Goal: Check status: Check status

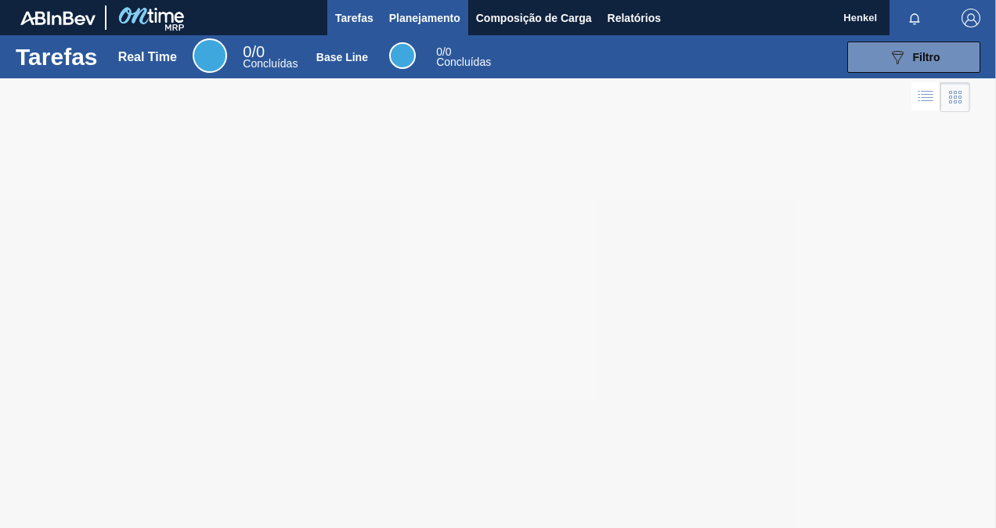
click at [442, 22] on span "Planejamento" at bounding box center [424, 18] width 71 height 19
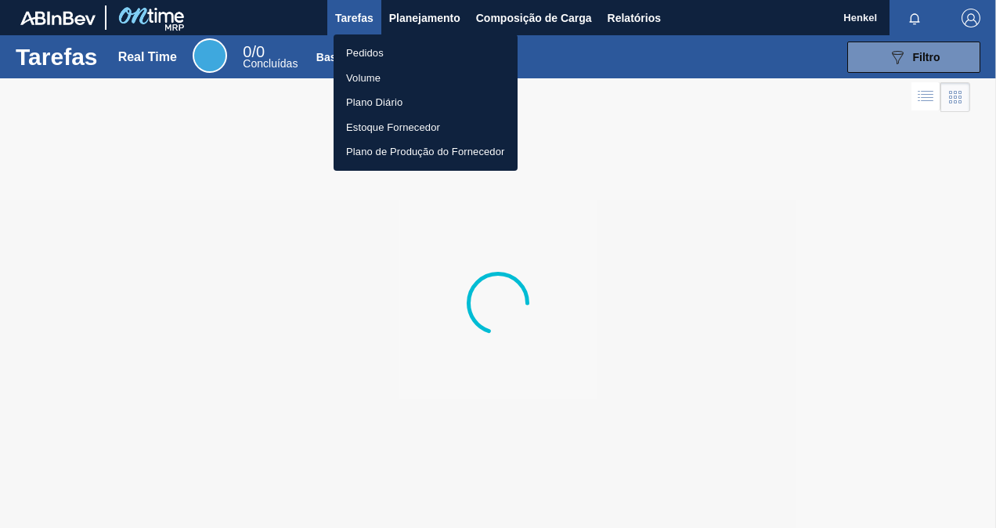
click at [407, 45] on li "Pedidos" at bounding box center [426, 53] width 184 height 25
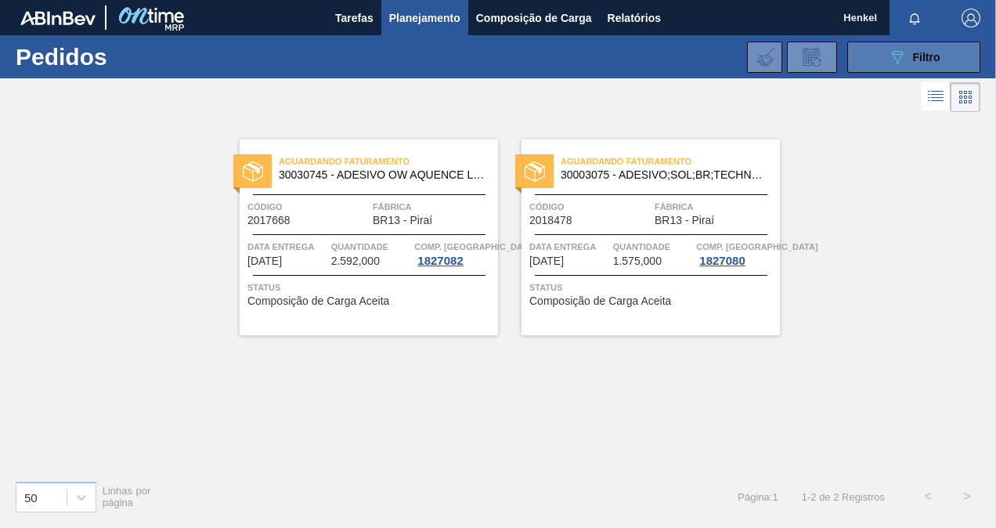
click at [933, 49] on div "089F7B8B-B2A5-4AFE-B5C0-19BA573D28AC Filtro" at bounding box center [914, 57] width 52 height 19
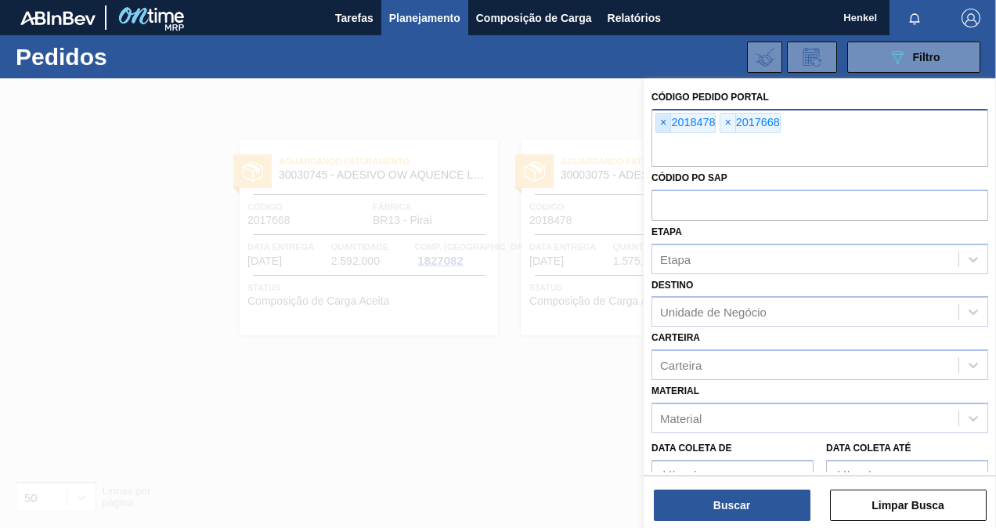
click at [665, 125] on span "×" at bounding box center [663, 123] width 15 height 19
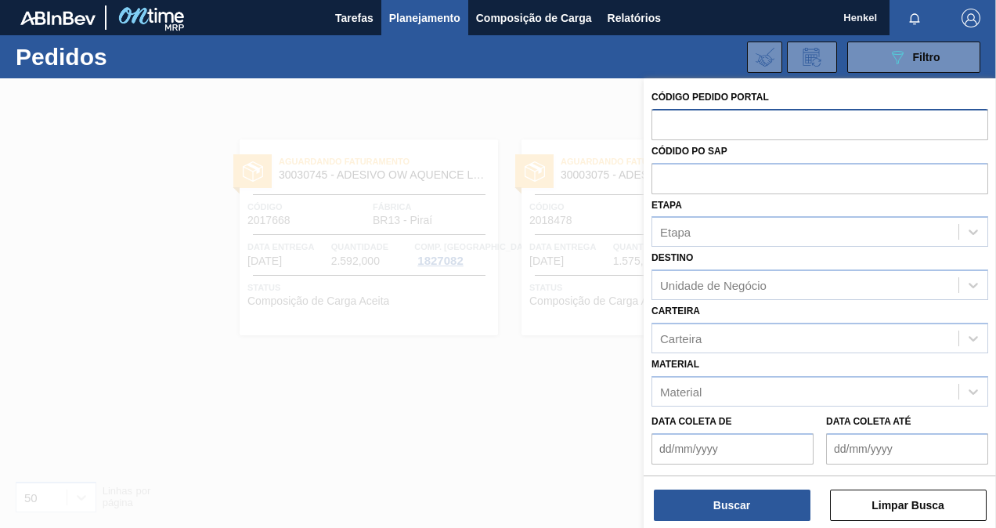
paste input "2013803"
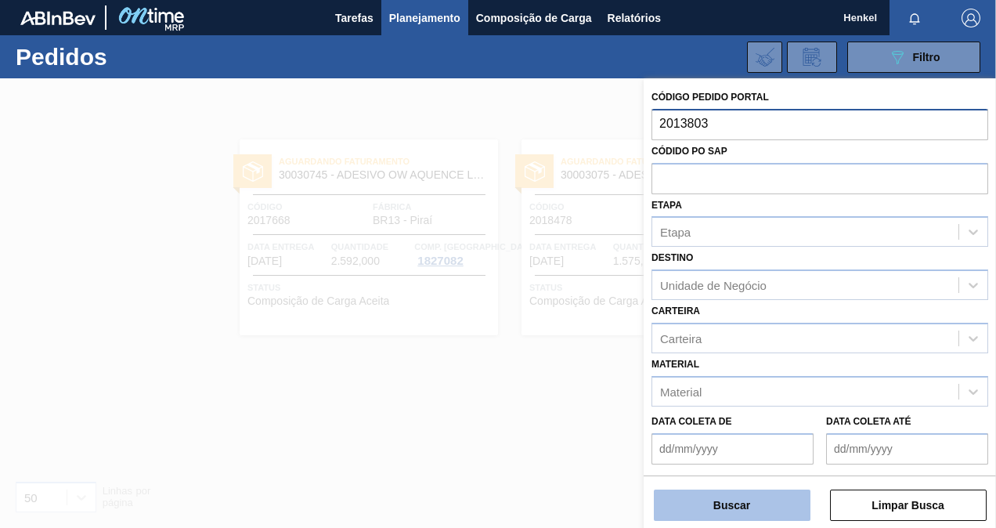
type input "2013803"
click at [767, 490] on button "Buscar" at bounding box center [732, 504] width 157 height 31
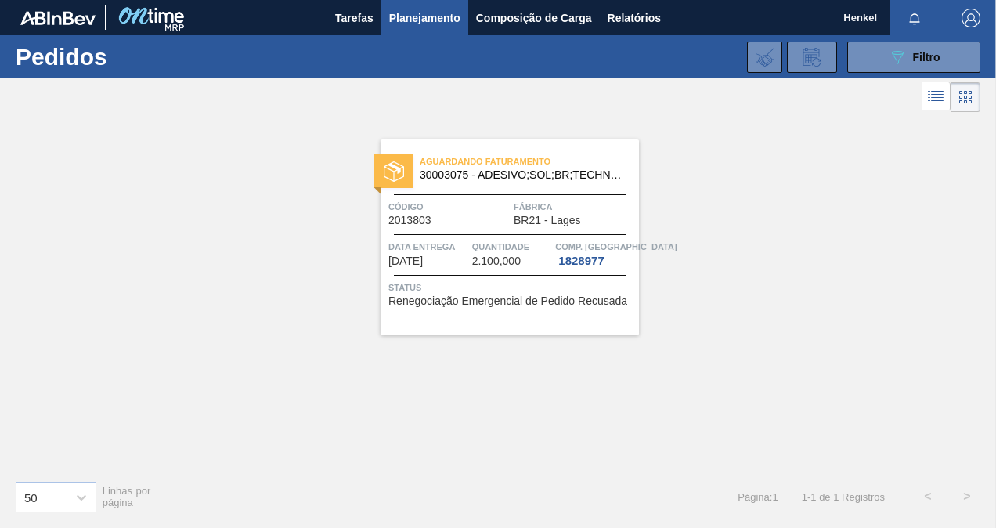
click at [520, 205] on span "Fábrica" at bounding box center [574, 207] width 121 height 16
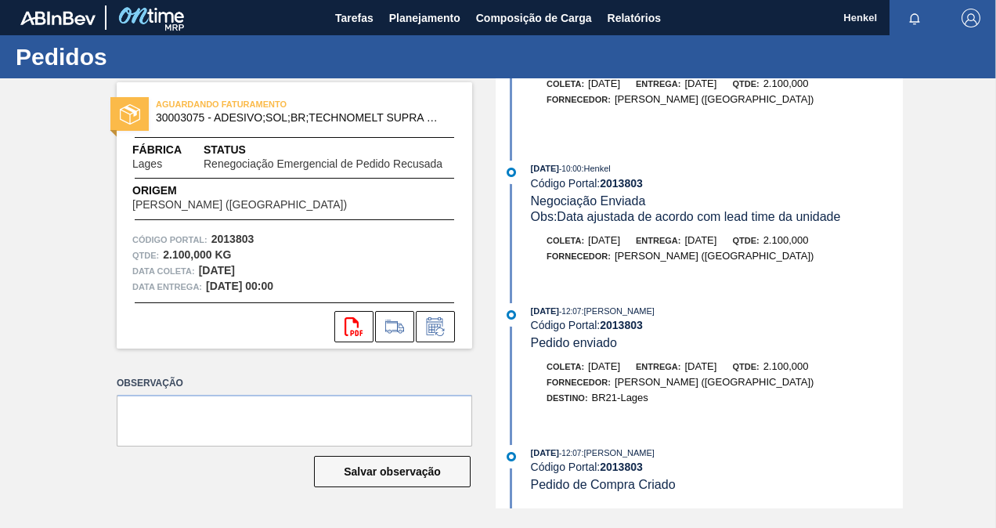
scroll to position [835, 0]
click at [348, 323] on icon "svg{fill:#ff0000}" at bounding box center [353, 326] width 19 height 19
